Goal: Task Accomplishment & Management: Use online tool/utility

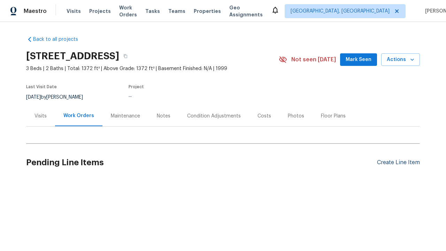
click at [399, 162] on div "Create Line Item" at bounding box center [398, 162] width 43 height 7
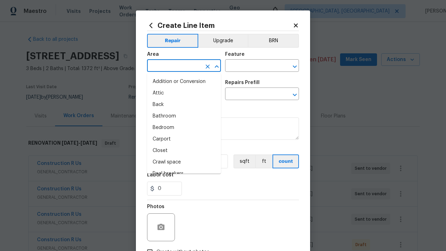
click at [184, 128] on li "Bedroom" at bounding box center [184, 128] width 74 height 12
type input "Bedroom"
type input "Flooring"
type input "Wallpaper"
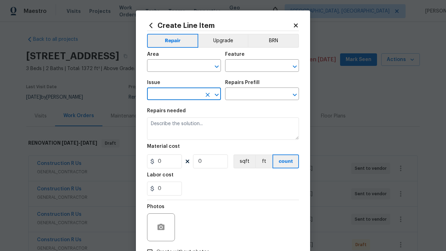
type input "Remove"
